Goal: Task Accomplishment & Management: Complete application form

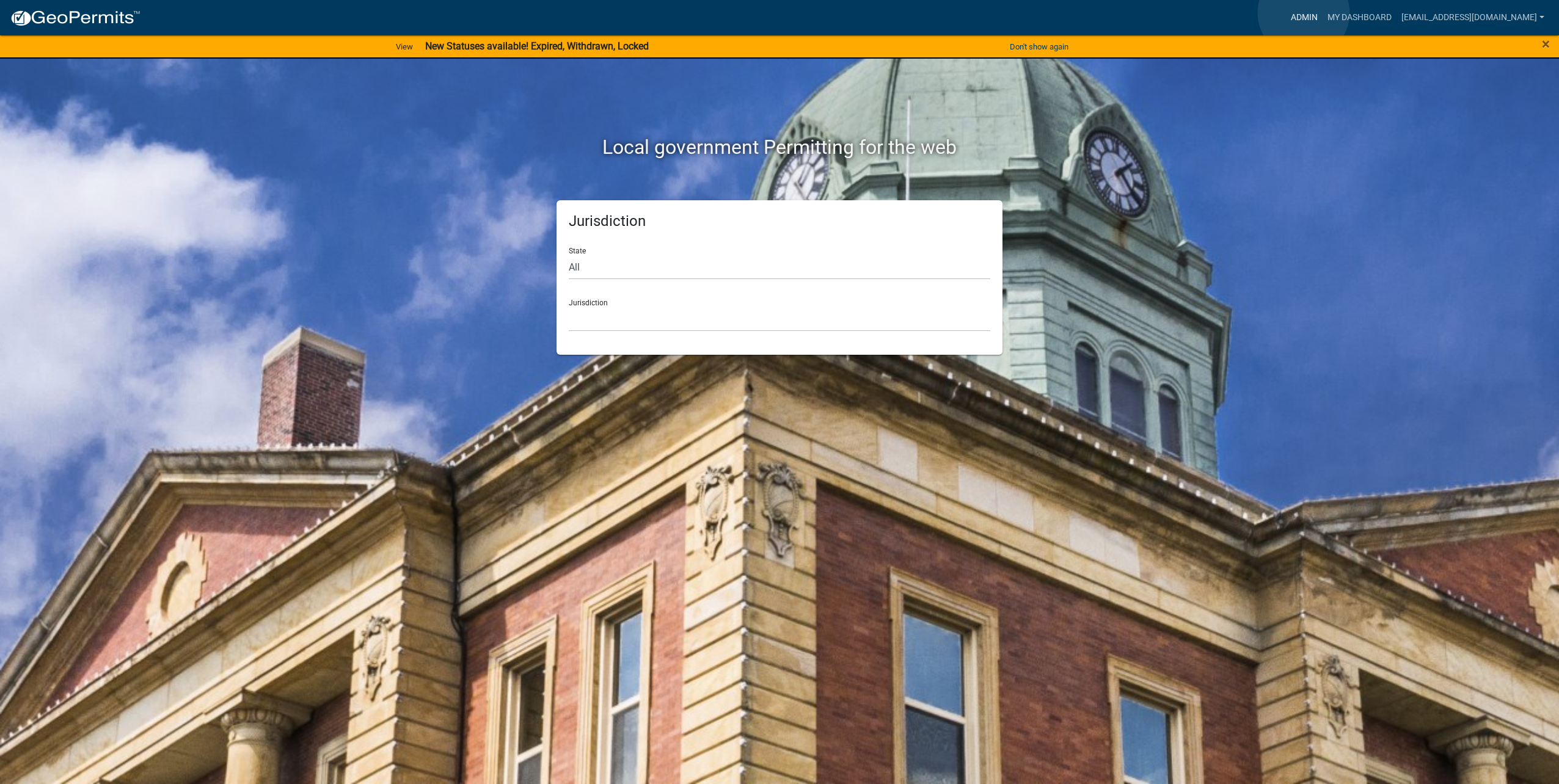
click at [1303, 13] on link "Admin" at bounding box center [1303, 17] width 37 height 24
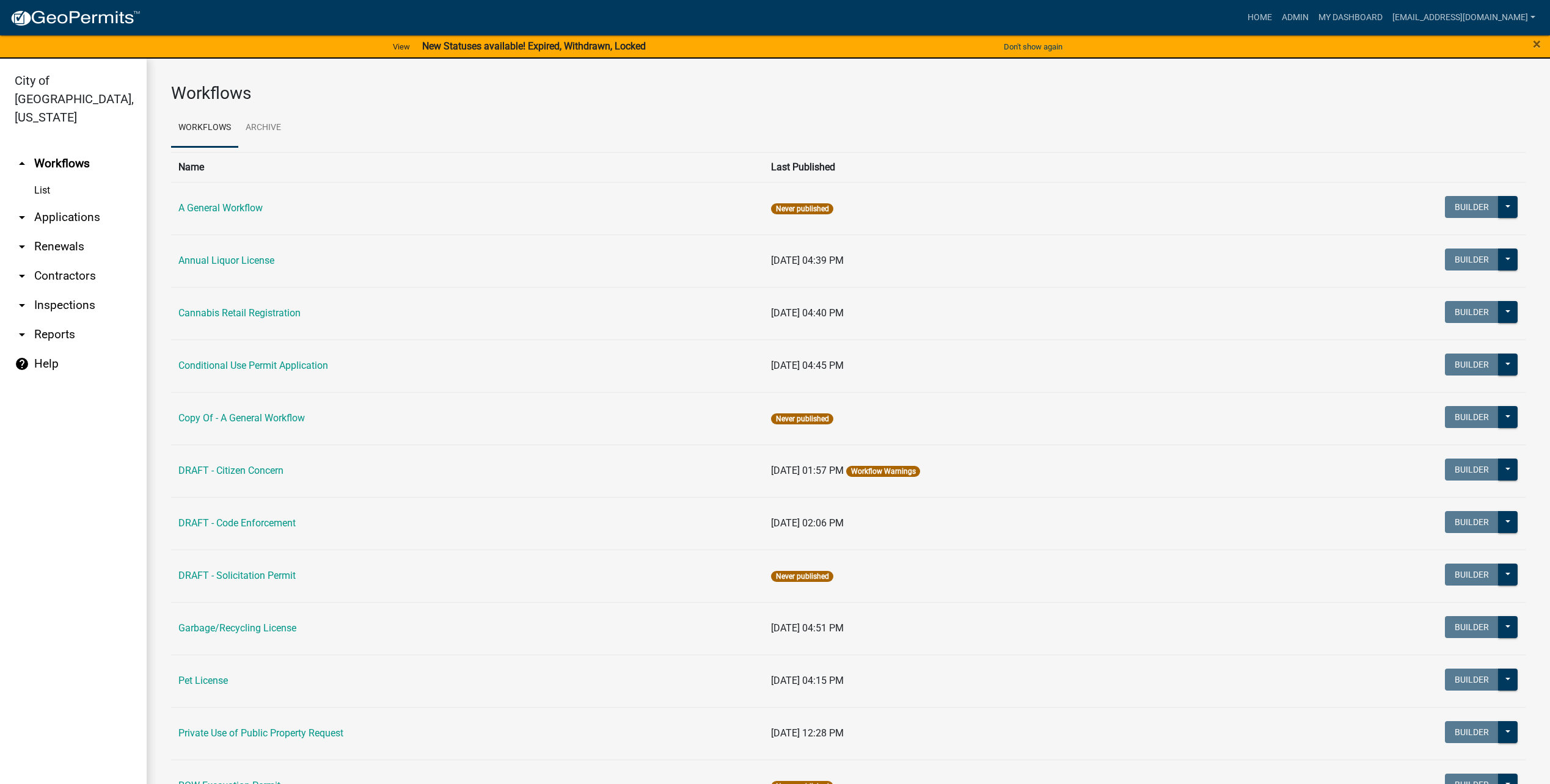
click at [59, 203] on link "arrow_drop_down Applications" at bounding box center [73, 217] width 147 height 29
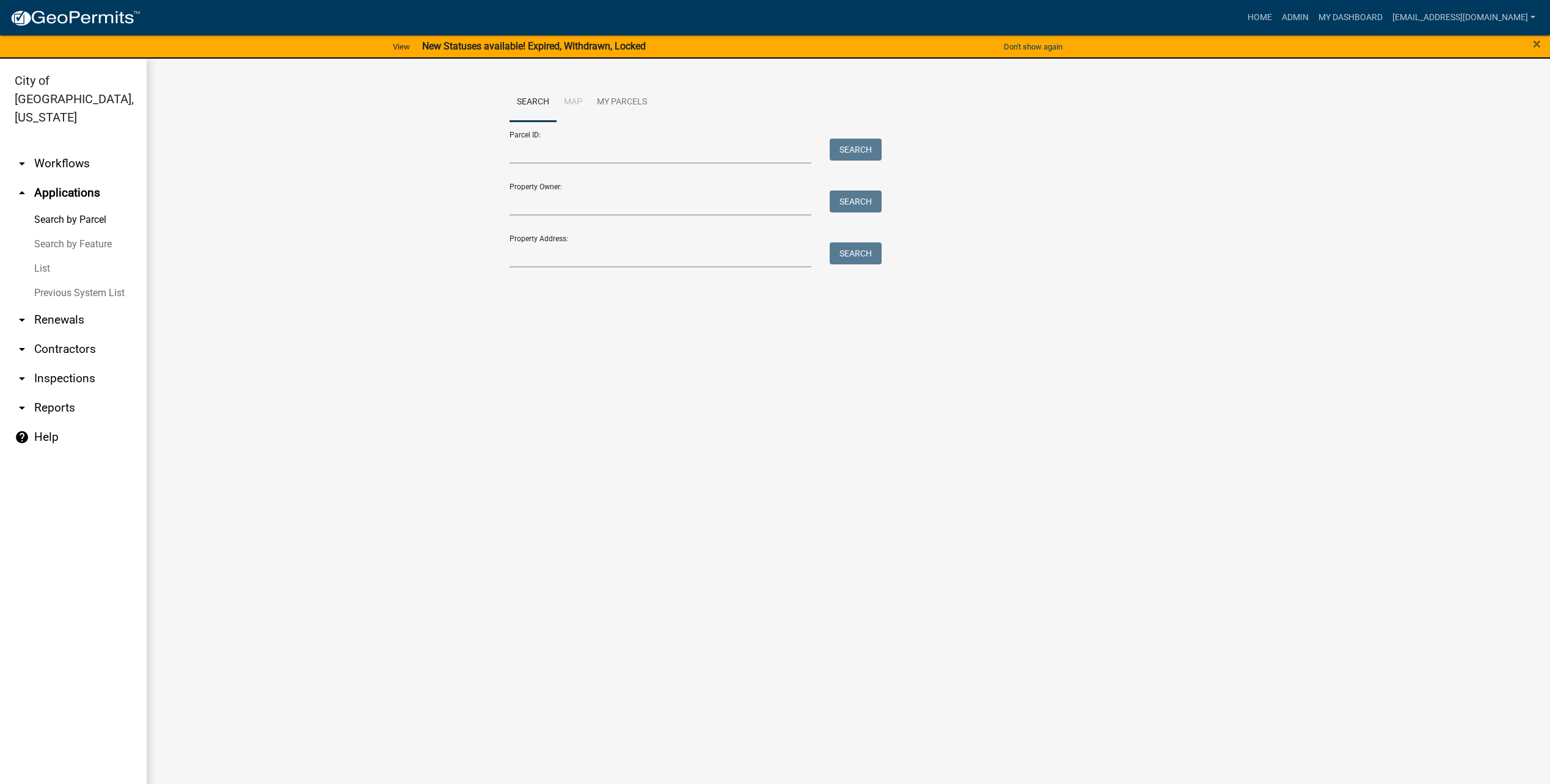
click at [62, 257] on link "List" at bounding box center [73, 269] width 147 height 24
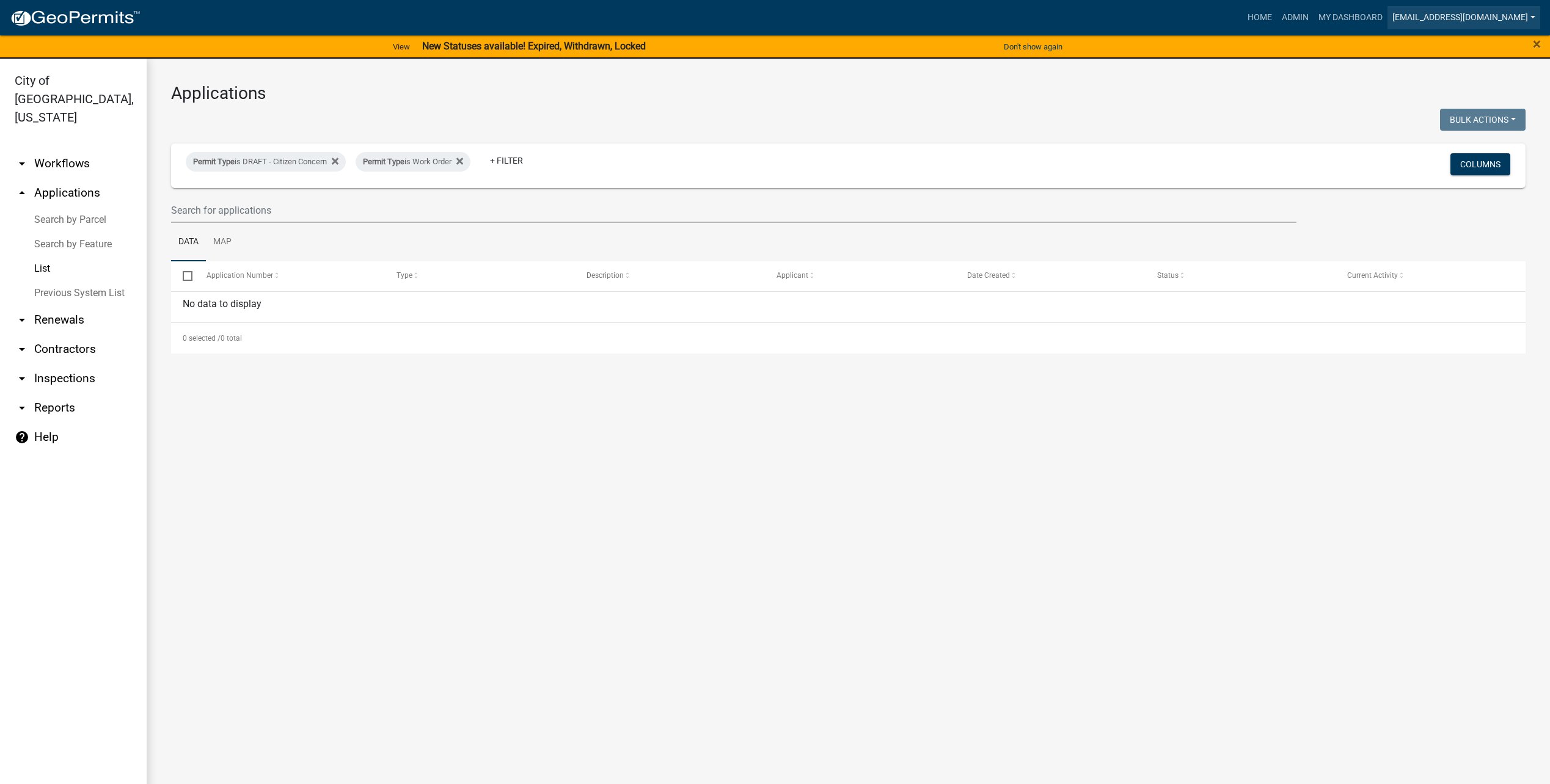
click at [1448, 15] on link "electric@cityofluverne.org" at bounding box center [1463, 17] width 152 height 24
click at [1472, 125] on link "Logout" at bounding box center [1492, 118] width 98 height 29
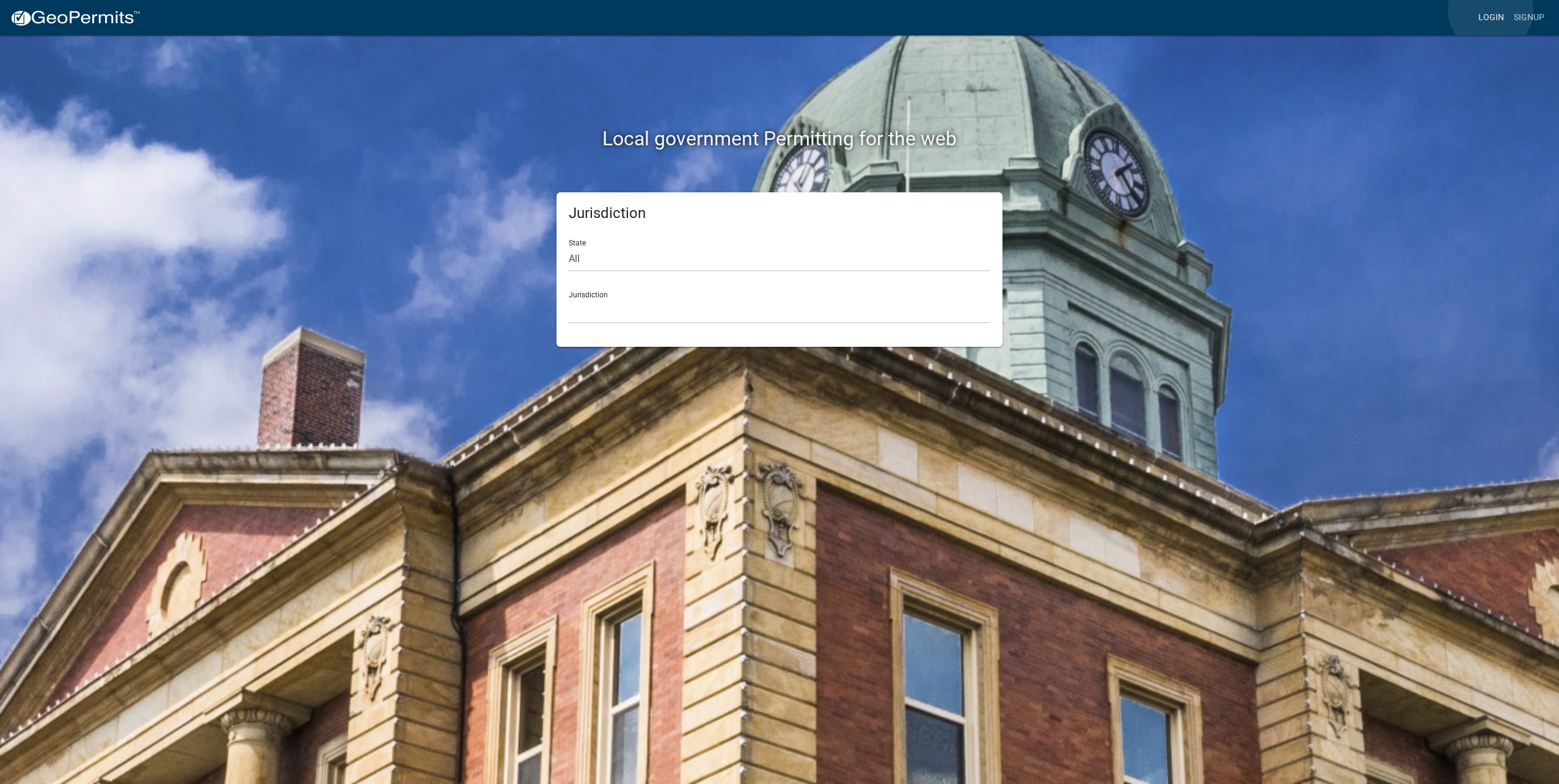
click at [1490, 10] on link "Login" at bounding box center [1491, 17] width 36 height 24
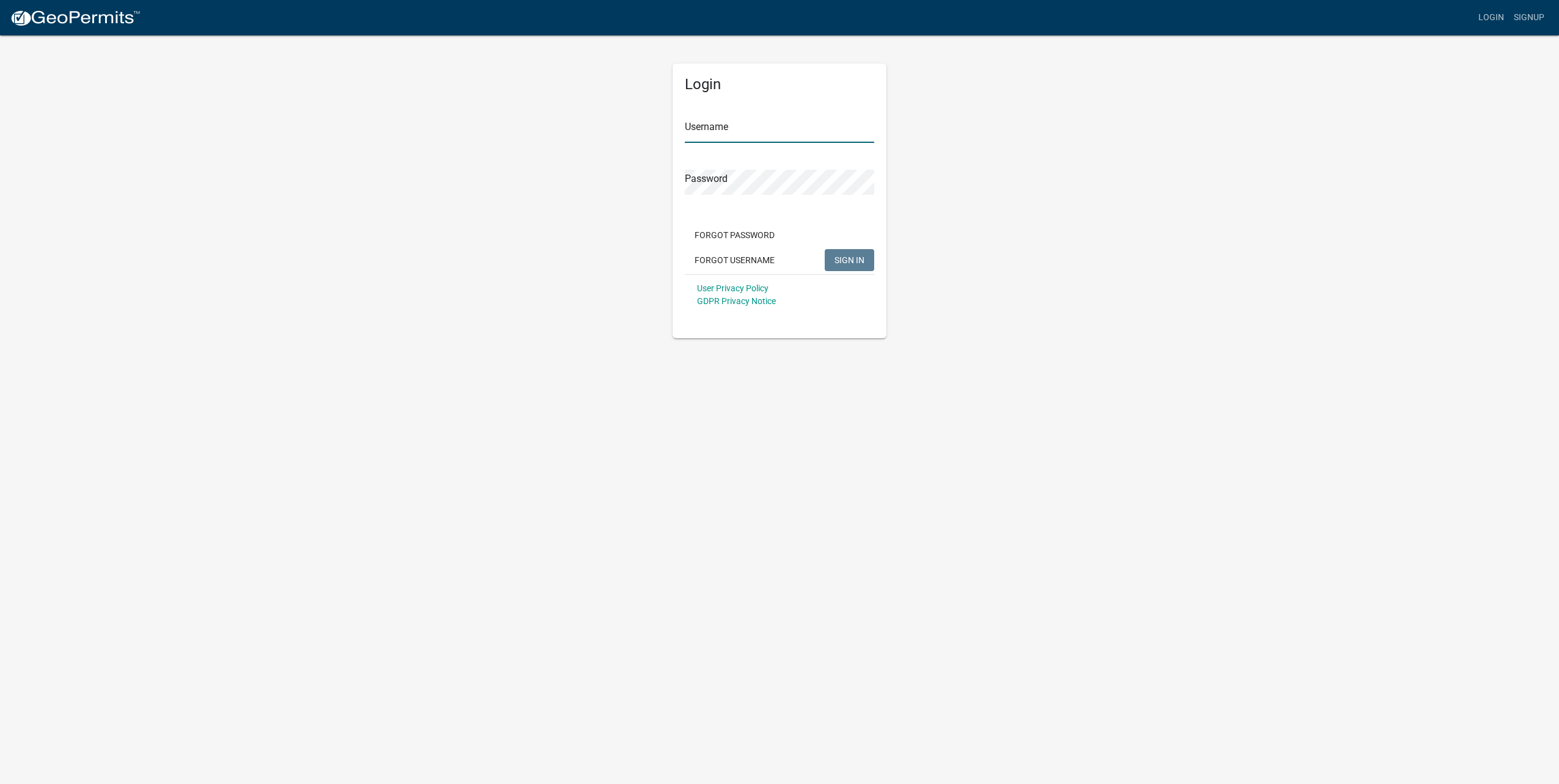
type input "publicworks@cityofluverne.org"
drag, startPoint x: 1339, startPoint y: 189, endPoint x: 1280, endPoint y: 113, distance: 96.2
click at [1280, 113] on app-login-view "more_horiz Login Signup Login Username publicworks@cityofluverne.org Password F…" at bounding box center [780, 169] width 1559 height 338
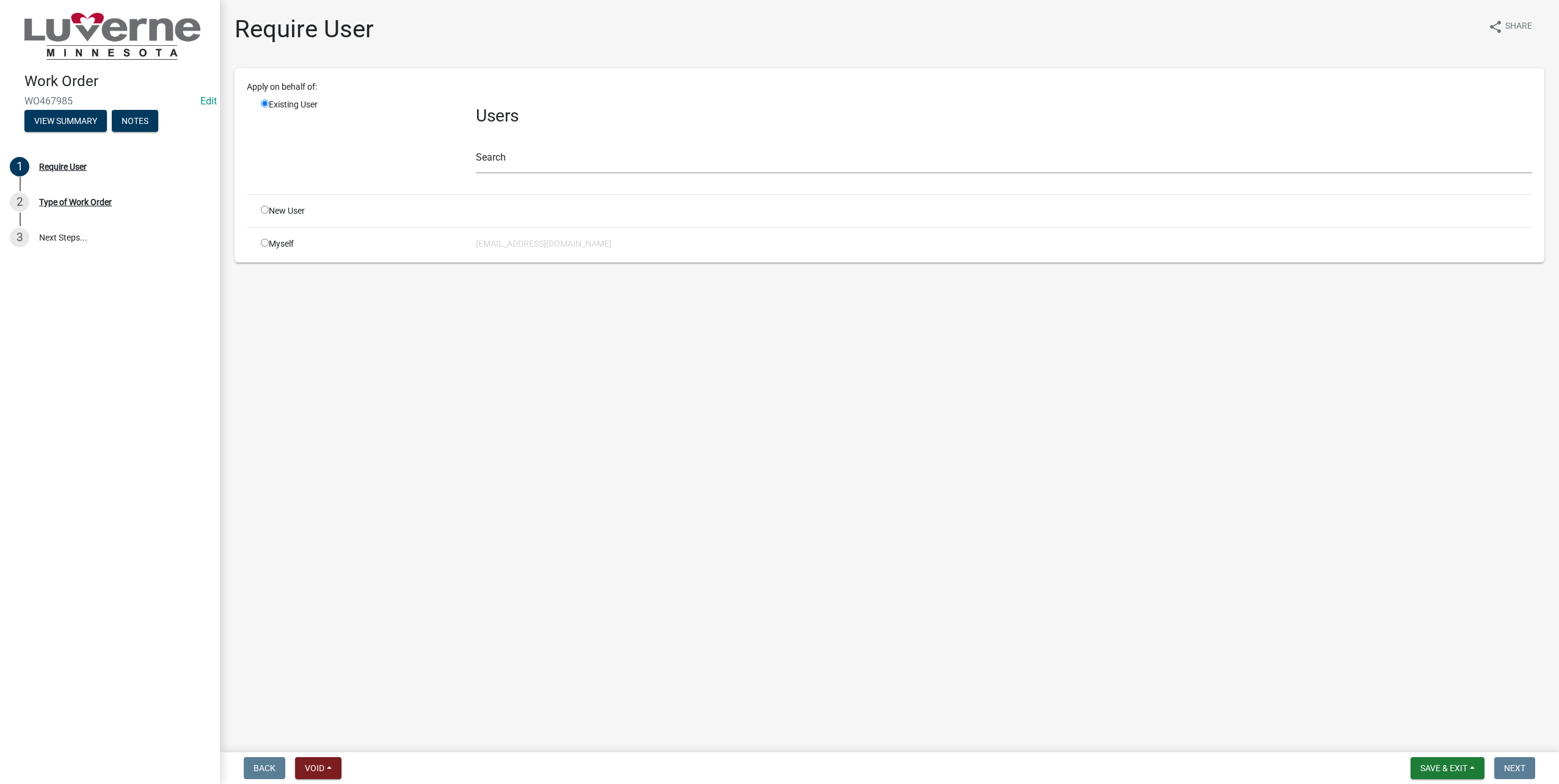
drag, startPoint x: 262, startPoint y: 243, endPoint x: 269, endPoint y: 248, distance: 8.6
click at [262, 243] on input "radio" at bounding box center [264, 243] width 8 height 8
radio input "true"
radio input "false"
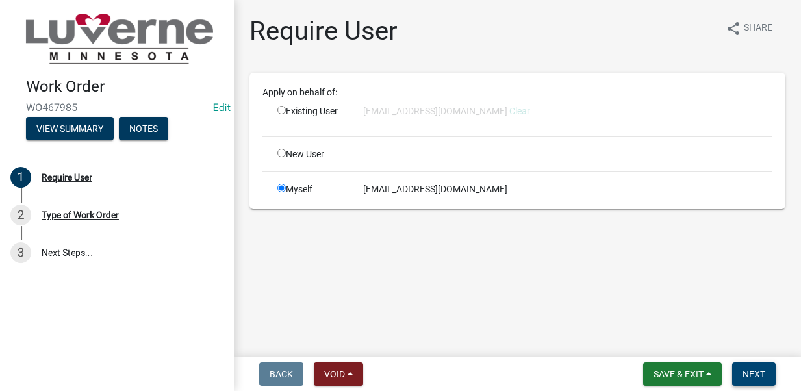
click at [748, 367] on button "Next" at bounding box center [754, 373] width 44 height 23
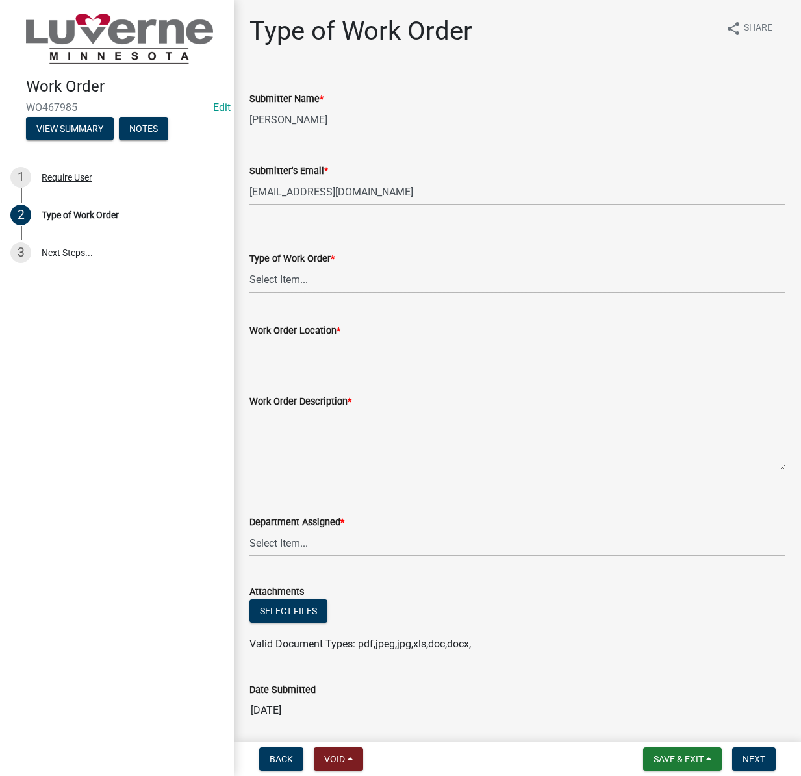
click at [336, 274] on select "Select Item... Turn Water On Turn Water Off Turn Electric On Turn Electric Off …" at bounding box center [517, 279] width 536 height 27
click at [249, 266] on select "Select Item... Turn Water On Turn Water Off Turn Electric On Turn Electric Off …" at bounding box center [517, 279] width 536 height 27
select select "dcbc61c6-8076-44b7-9ef0-a57f732f8599"
click at [426, 360] on input "Work Order Location *" at bounding box center [517, 351] width 536 height 27
type input "[STREET_ADDRESS]"
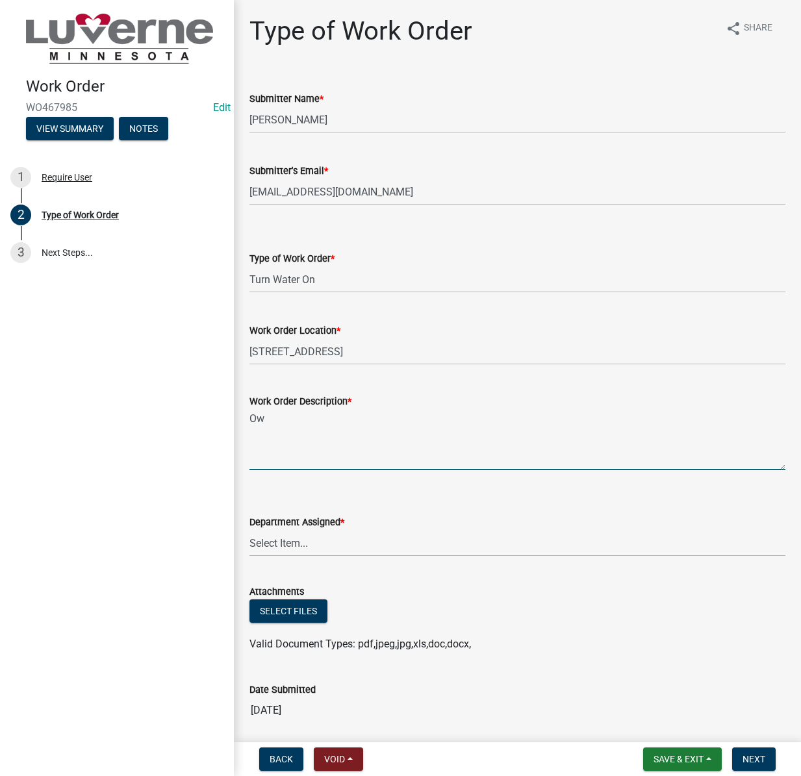
type textarea "O"
type textarea "Turn water on - owner will meet you there"
click at [312, 533] on select "Select Item... Building Maintenance Electric Department Water/Wastewater Depart…" at bounding box center [517, 543] width 536 height 27
click at [249, 530] on select "Select Item... Building Maintenance Electric Department Water/Wastewater Depart…" at bounding box center [517, 543] width 536 height 27
select select "edb76538-d0c3-4d52-9329-26c06442e383"
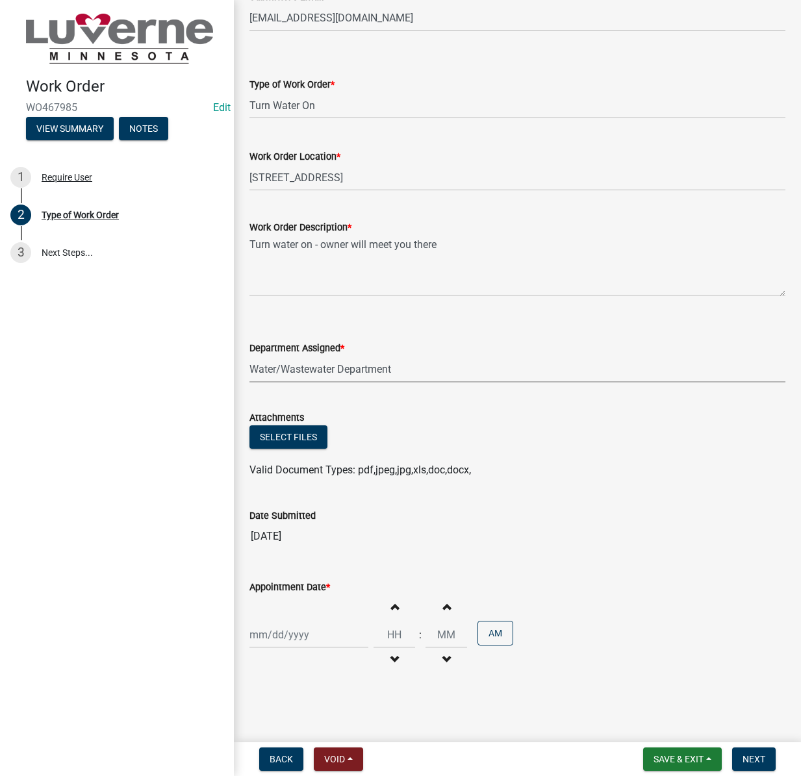
scroll to position [109, 0]
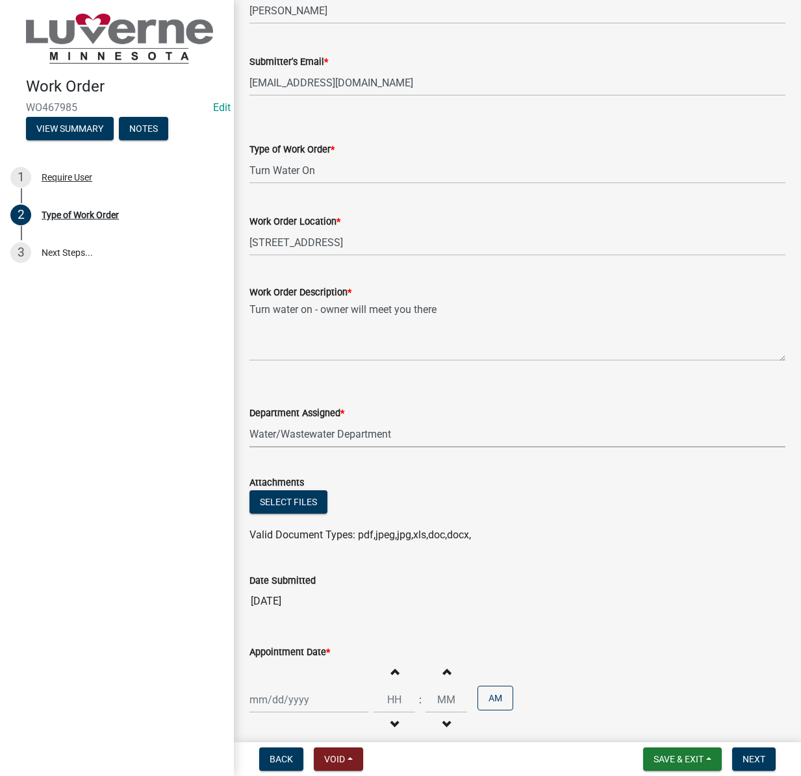
select select "8"
select select "2025"
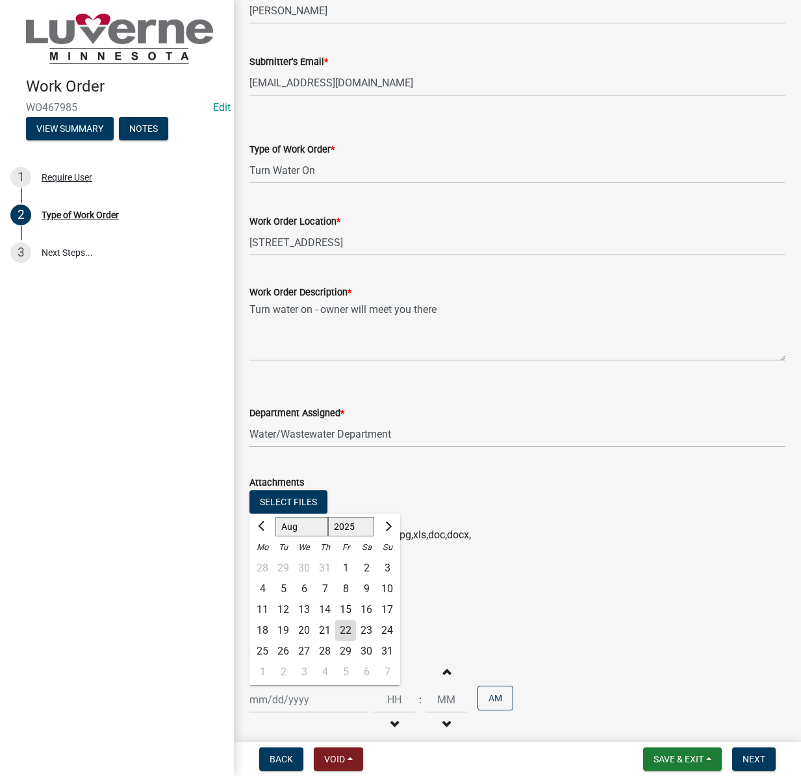
click at [305, 710] on div "[PERSON_NAME] Feb Mar Apr [PERSON_NAME][DATE] Oct Nov [DATE] 1526 1527 1528 152…" at bounding box center [308, 700] width 119 height 27
click at [282, 649] on div "26" at bounding box center [283, 651] width 21 height 21
type input "[DATE]"
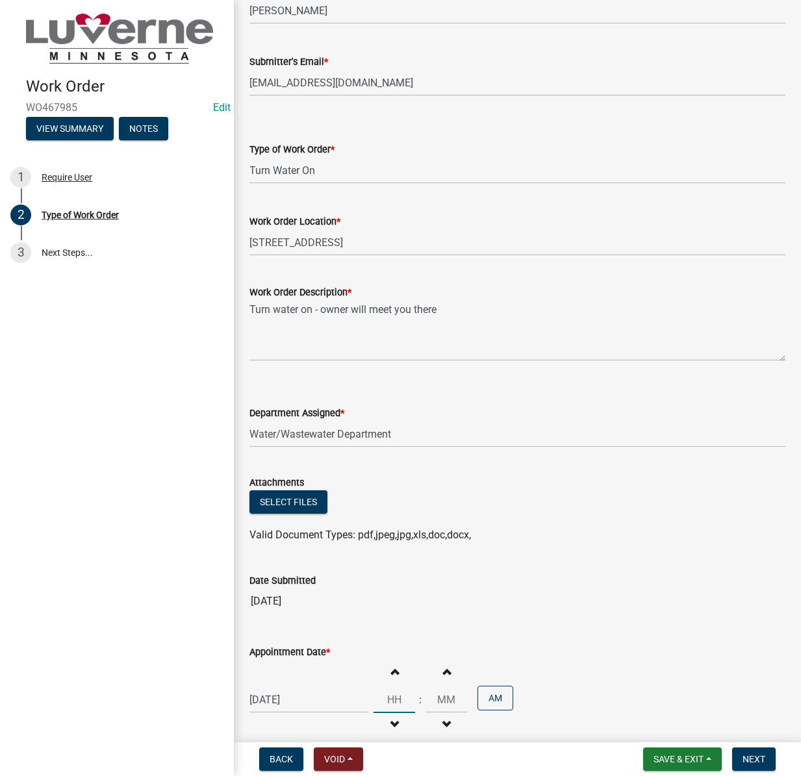
click at [389, 695] on input "Hours" at bounding box center [395, 700] width 42 height 27
type input "09"
type input "00"
click at [752, 763] on span "Next" at bounding box center [753, 759] width 23 height 10
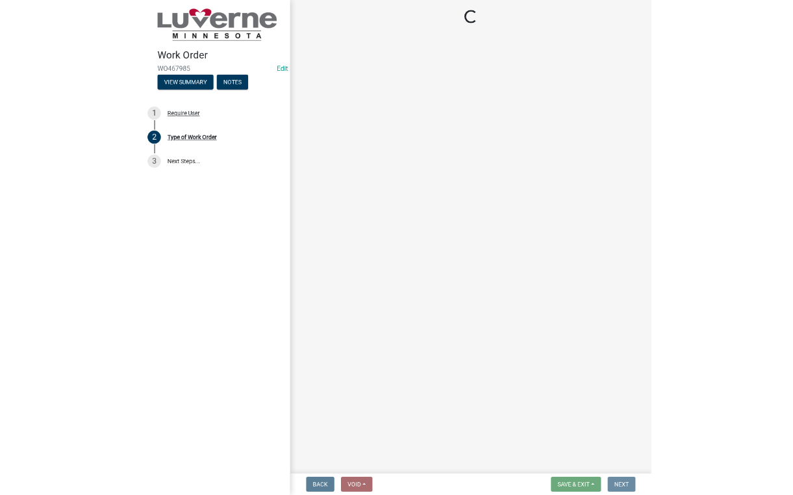
scroll to position [0, 0]
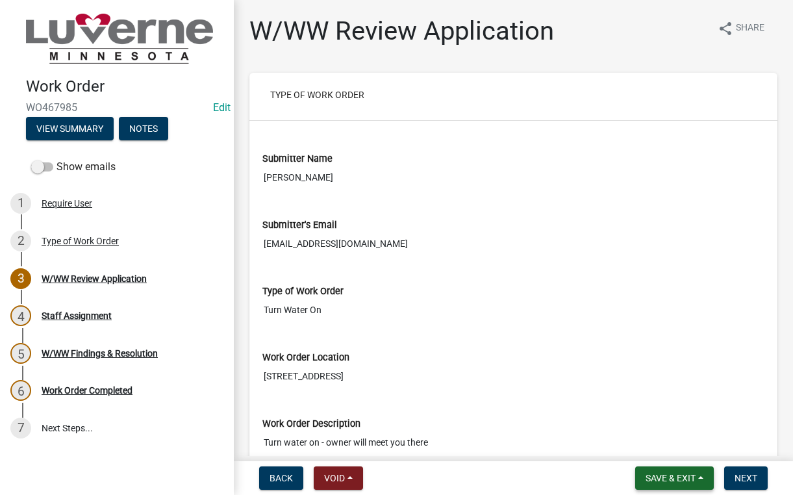
click at [668, 478] on span "Save & Exit" at bounding box center [671, 478] width 50 height 10
click at [666, 446] on button "Save & Exit" at bounding box center [662, 444] width 104 height 31
